Goal: Register for event/course

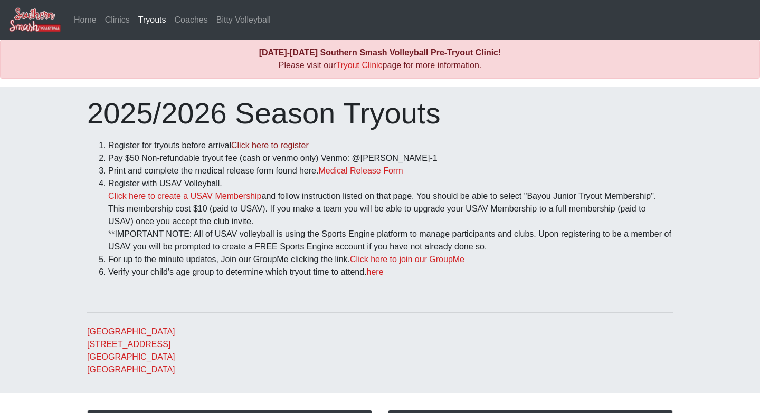
click at [275, 147] on link "Click here to register" at bounding box center [270, 145] width 78 height 9
click at [348, 172] on link "Medical Release Form" at bounding box center [360, 170] width 84 height 9
click at [211, 197] on link "Click here to create a USAV Membership" at bounding box center [184, 195] width 153 height 9
click at [398, 257] on link "Click here to join our GroupMe" at bounding box center [407, 259] width 114 height 9
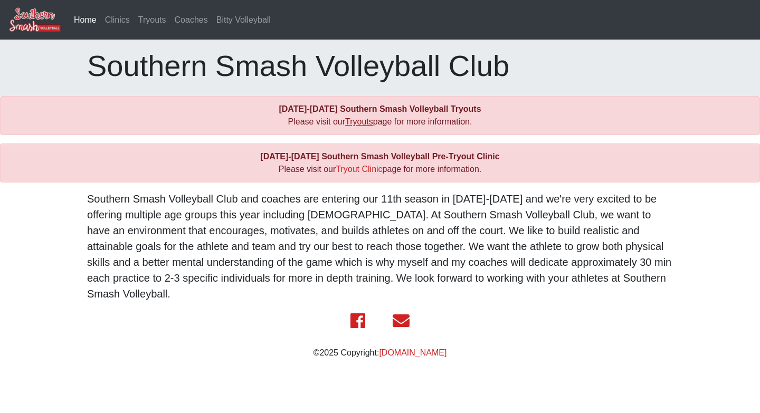
click at [345, 118] on link "Tryouts" at bounding box center [359, 121] width 28 height 9
